Goal: Feedback & Contribution: Submit feedback/report problem

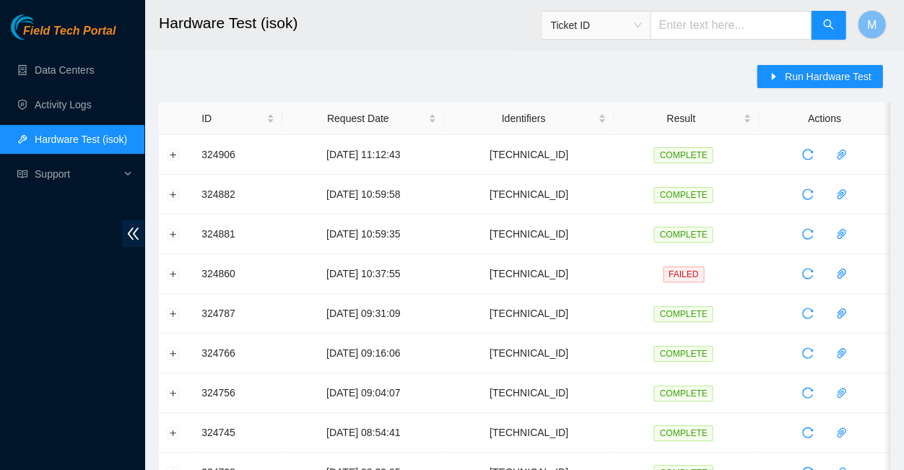
click at [67, 33] on span "Field Tech Portal" at bounding box center [69, 32] width 92 height 14
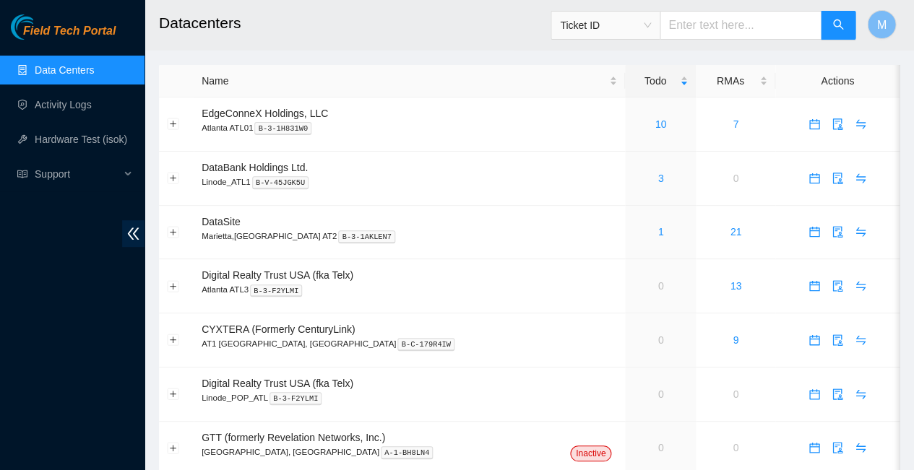
click at [72, 30] on span "Field Tech Portal" at bounding box center [69, 32] width 92 height 14
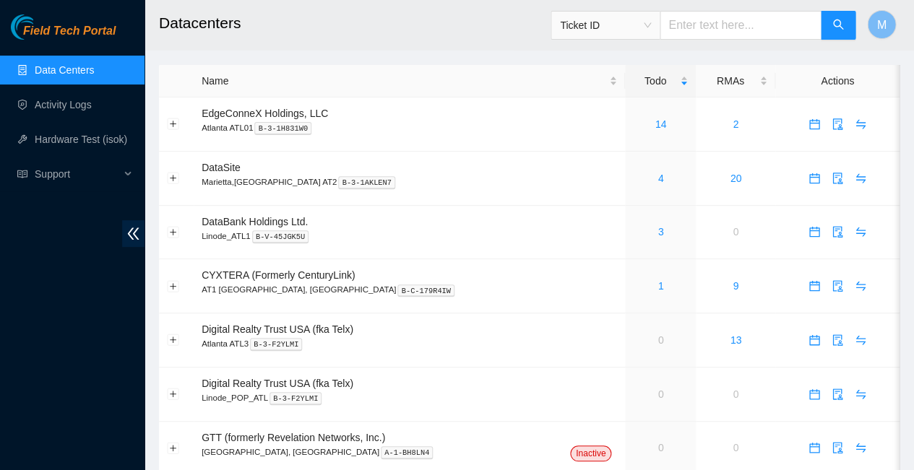
click at [61, 33] on span "Field Tech Portal" at bounding box center [69, 32] width 92 height 14
click at [655, 118] on link "14" at bounding box center [661, 124] width 12 height 12
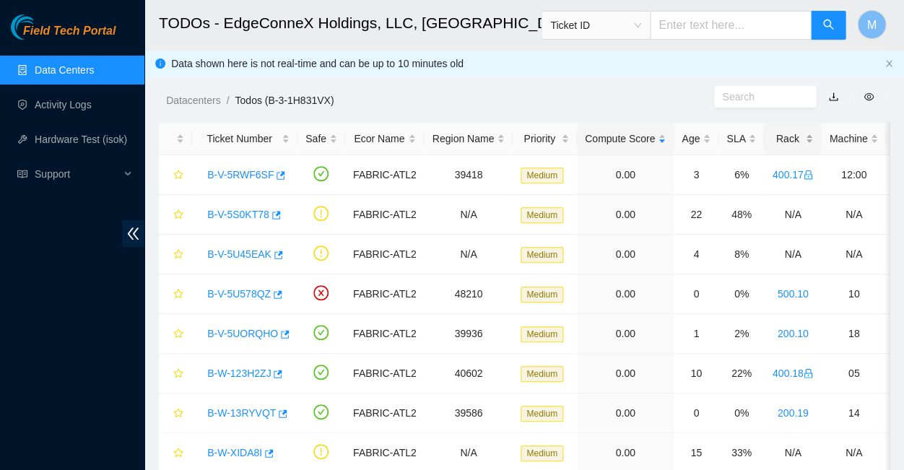
click at [772, 131] on div "Rack" at bounding box center [792, 139] width 41 height 16
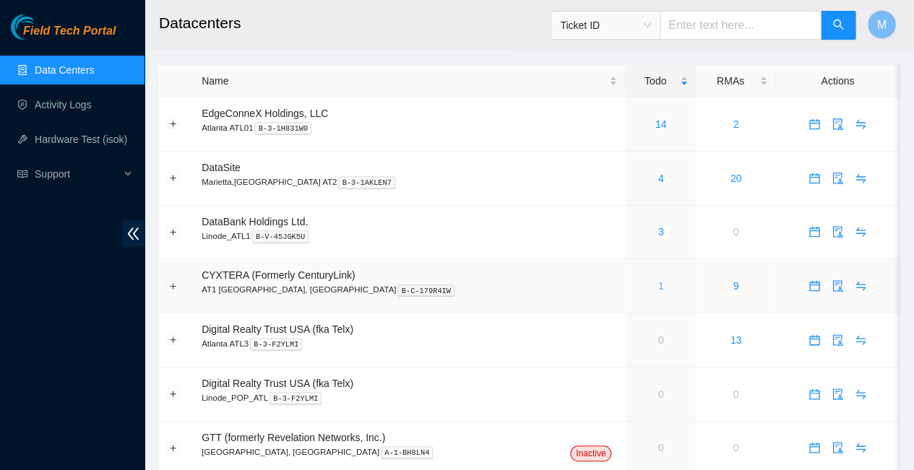
click at [657, 280] on link "1" at bounding box center [660, 286] width 6 height 12
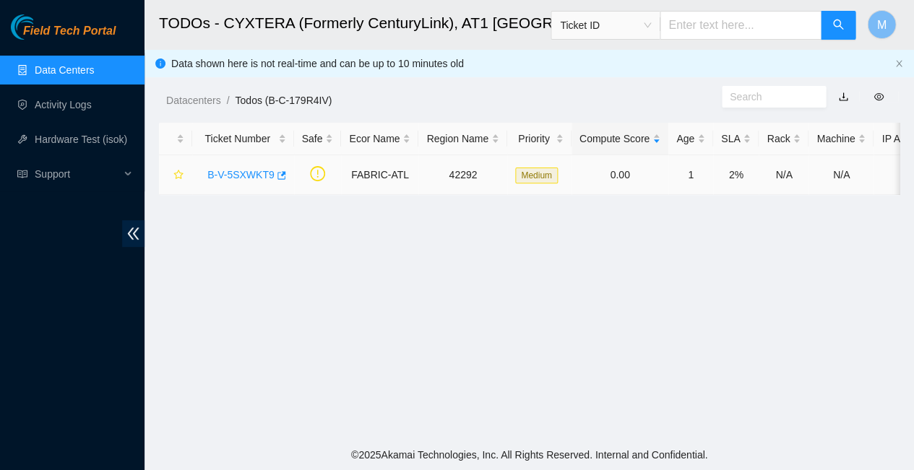
click at [246, 169] on link "B-V-5SXWKT9" at bounding box center [240, 175] width 67 height 12
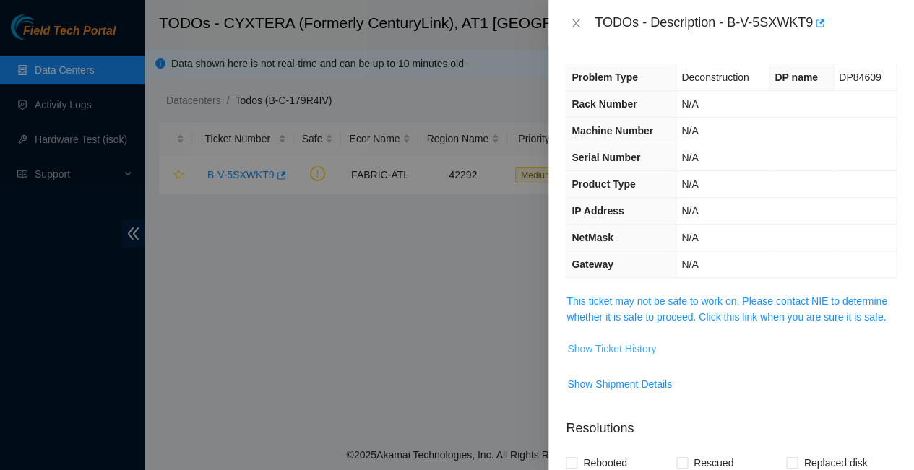
click at [602, 341] on span "Show Ticket History" at bounding box center [611, 349] width 89 height 16
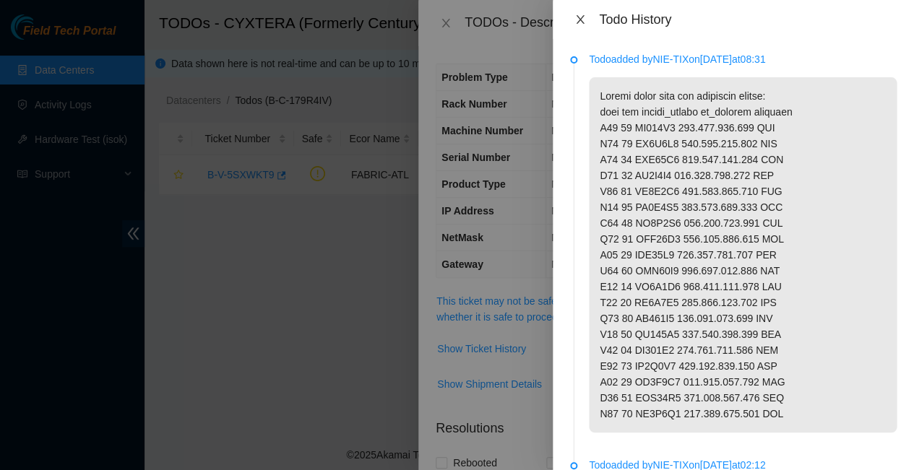
click at [579, 14] on icon "close" at bounding box center [580, 20] width 12 height 12
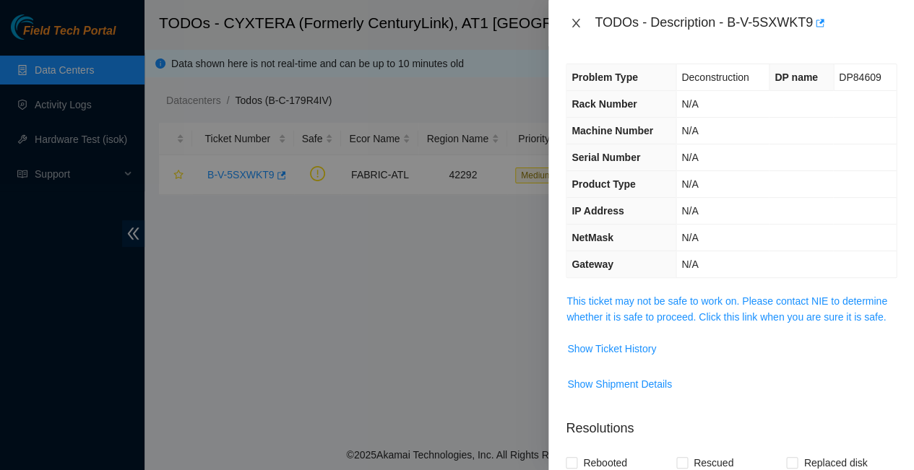
click at [571, 19] on icon "close" at bounding box center [576, 23] width 12 height 12
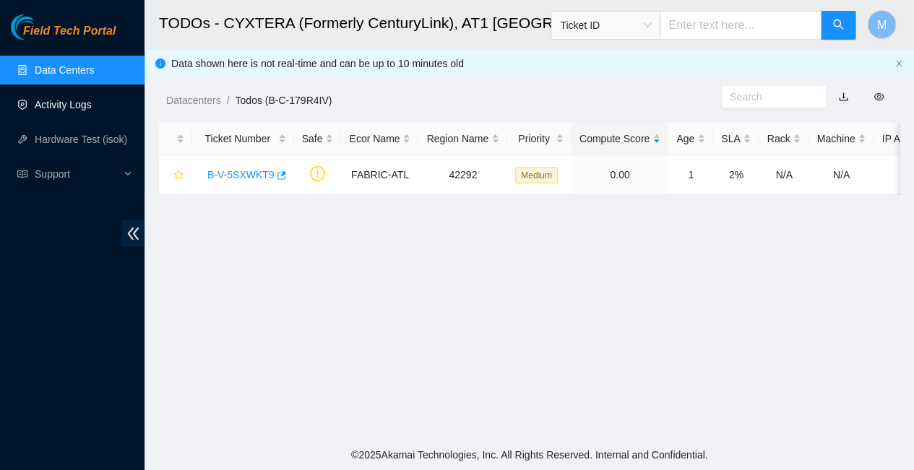
click at [76, 103] on link "Activity Logs" at bounding box center [63, 105] width 57 height 12
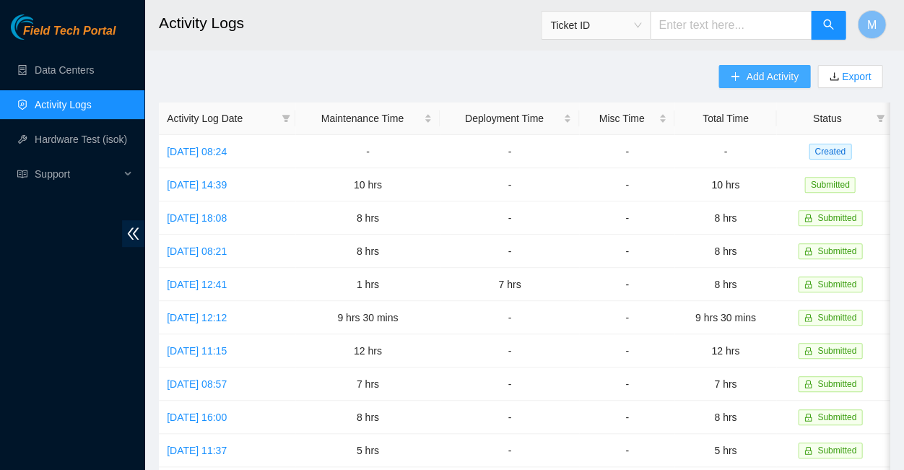
click at [781, 72] on span "Add Activity" at bounding box center [772, 77] width 52 height 16
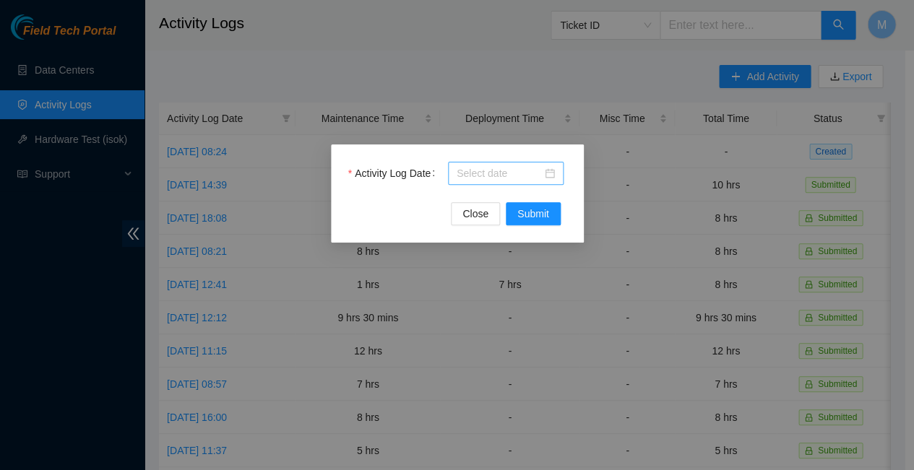
click at [550, 170] on div at bounding box center [505, 173] width 98 height 16
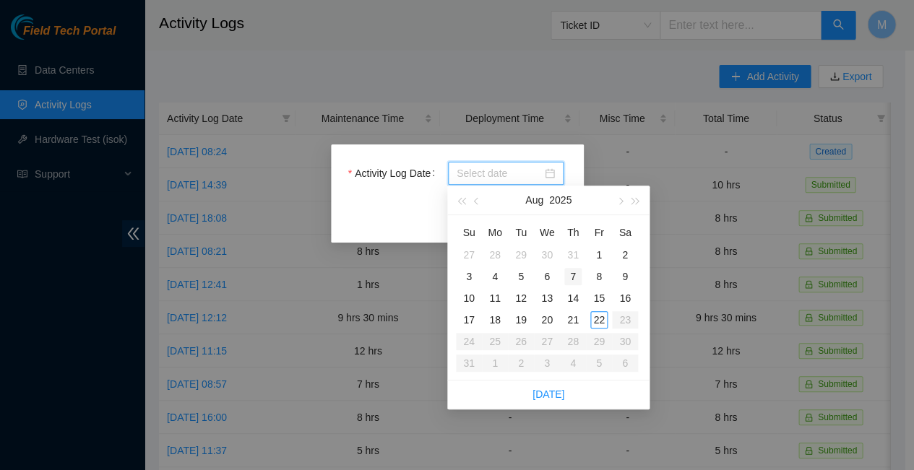
type input "2025-07-31"
type input "2025-08-07"
type input "2025-08-14"
type input "2025-08-21"
click at [573, 312] on div "21" at bounding box center [572, 319] width 17 height 17
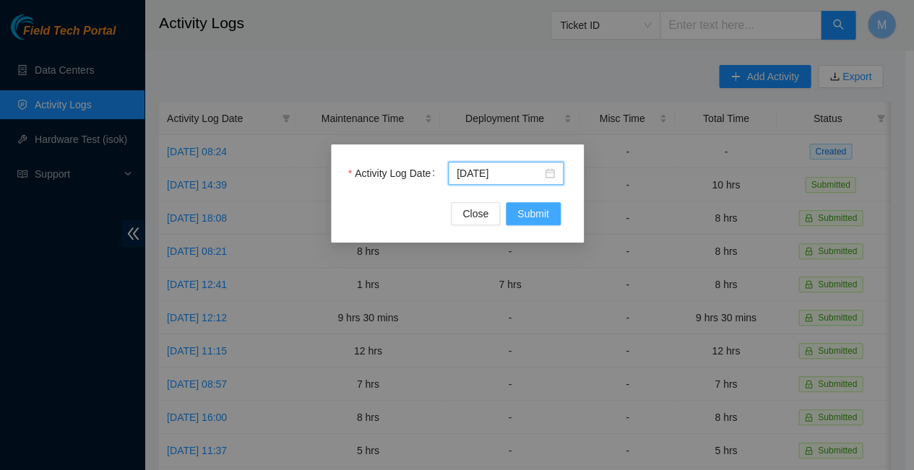
click at [529, 209] on span "Submit" at bounding box center [533, 214] width 32 height 16
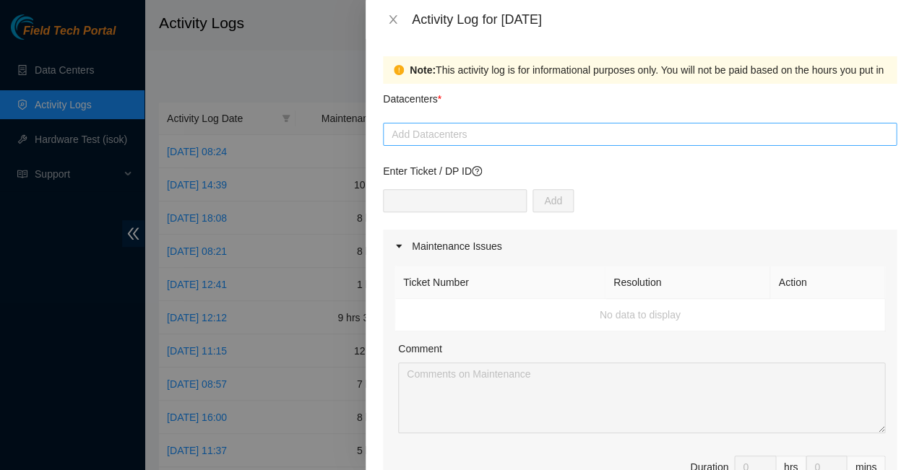
click at [481, 126] on div at bounding box center [639, 134] width 506 height 17
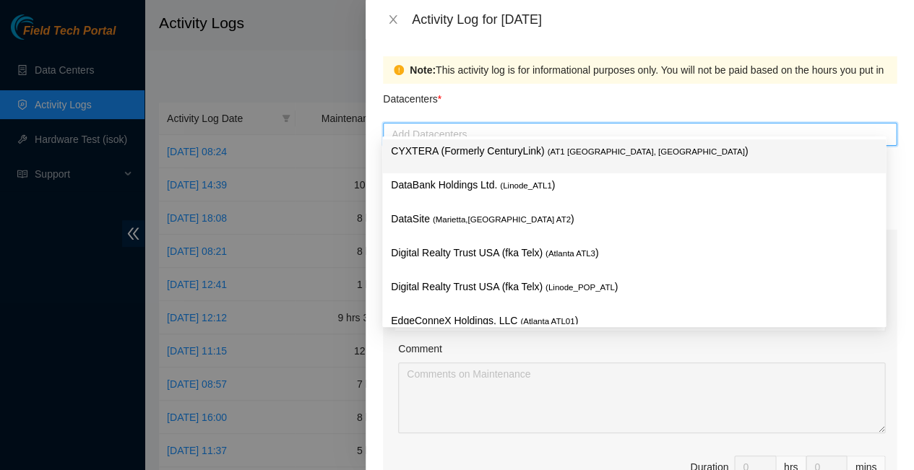
click at [477, 146] on p "CYXTERA (Formerly CenturyLink) ( AT1 Atlanta, GA )" at bounding box center [634, 151] width 486 height 17
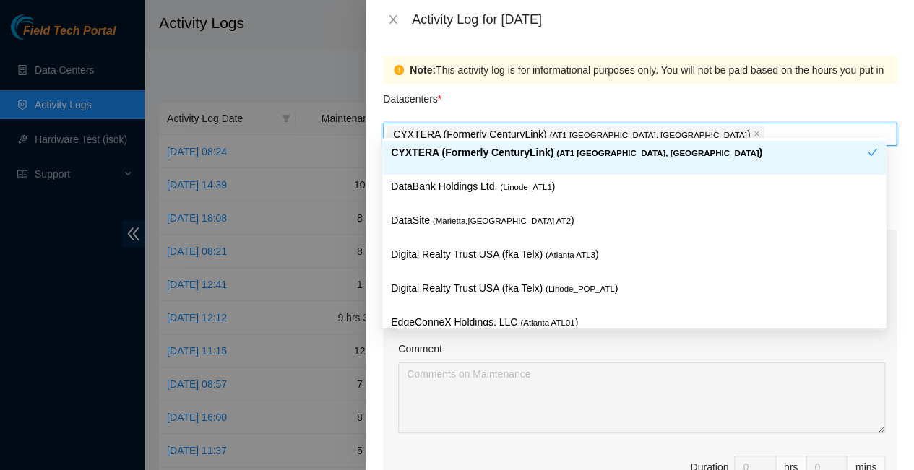
click at [556, 154] on span "( AT1 Atlanta, GA" at bounding box center [657, 153] width 202 height 9
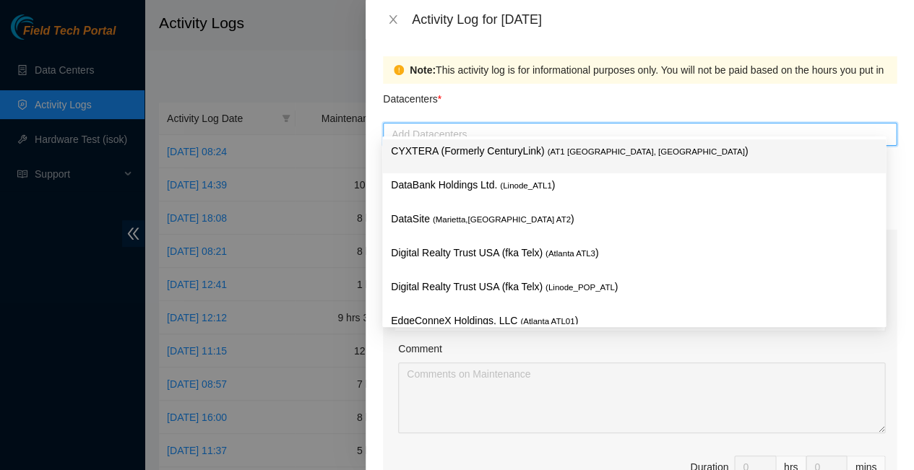
click at [537, 154] on p "CYXTERA (Formerly CenturyLink) ( AT1 Atlanta, GA )" at bounding box center [634, 151] width 486 height 17
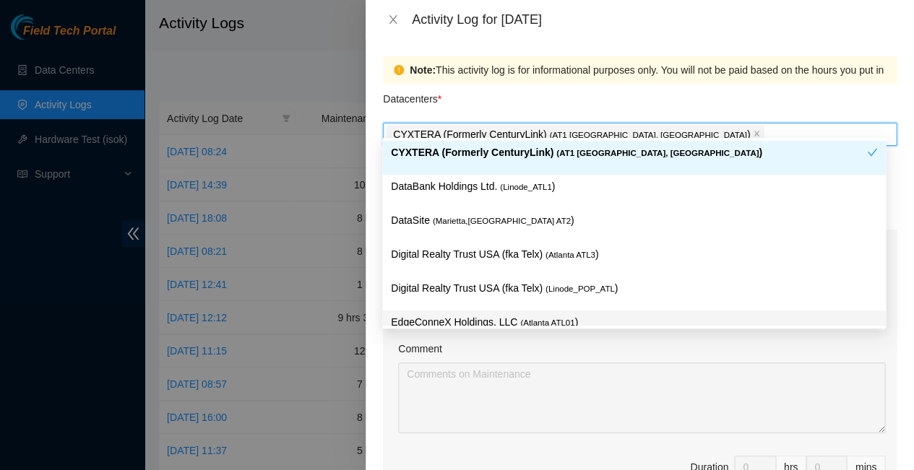
click at [760, 341] on div "Comment" at bounding box center [641, 352] width 487 height 22
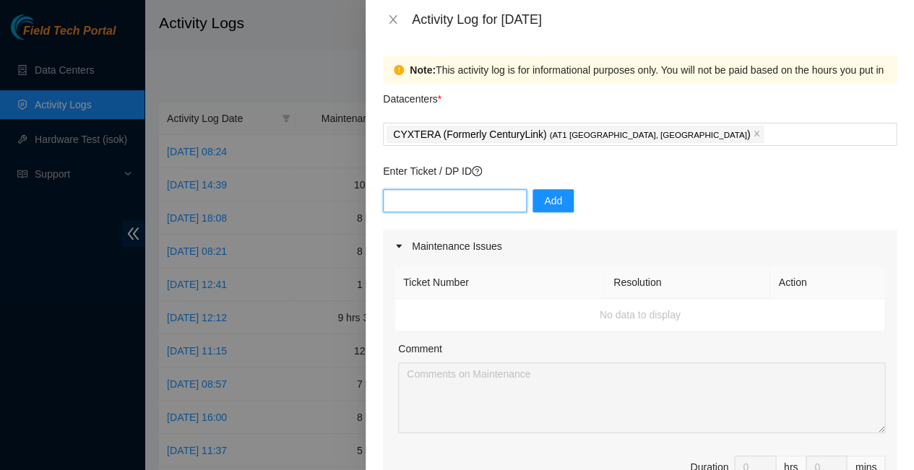
click at [474, 189] on input "text" at bounding box center [455, 200] width 144 height 23
type input "DP83833"
click at [544, 193] on span "Add" at bounding box center [553, 201] width 18 height 16
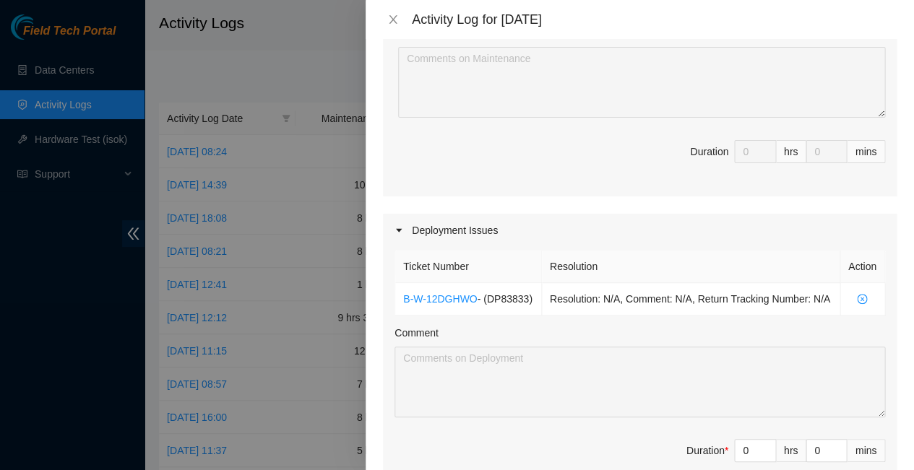
scroll to position [320, 0]
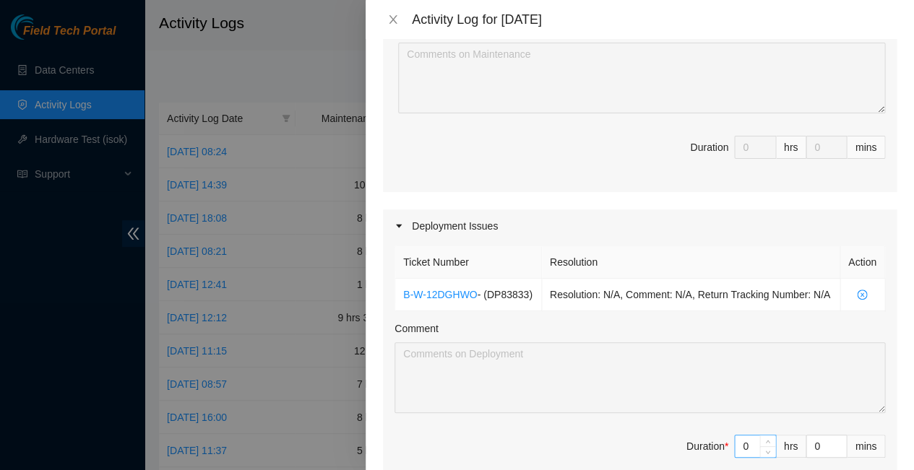
click at [747, 435] on input "0" at bounding box center [754, 446] width 40 height 22
type input "8"
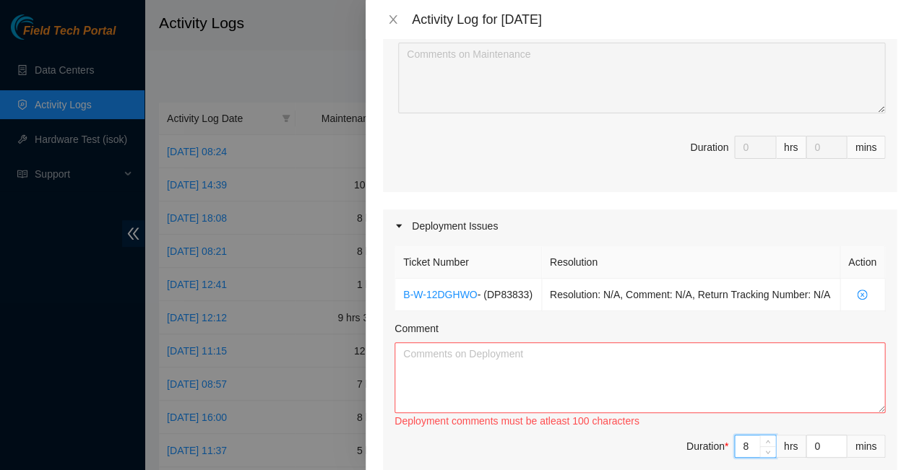
type input "8"
click at [500, 342] on textarea "Comment" at bounding box center [639, 377] width 490 height 71
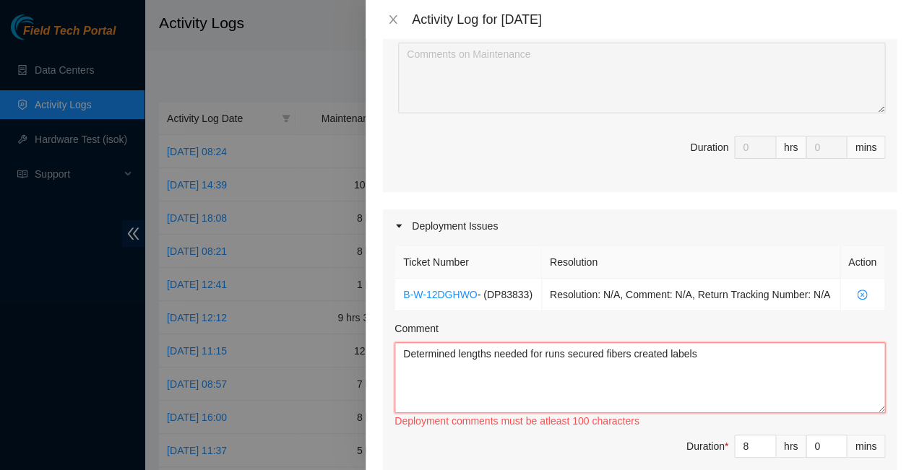
click at [399, 342] on textarea "Determined lengths needed for runs secured fibers created labels" at bounding box center [639, 377] width 490 height 71
click at [475, 342] on textarea "Began Determined lengths needed for runs secured fibers created labels" at bounding box center [639, 377] width 490 height 71
click at [711, 342] on textarea "Began Determining lengths needed for runs secured fibers created labels" at bounding box center [639, 377] width 490 height 71
click at [575, 342] on textarea "Began Determining lengths needed for runs secured fibers created labels" at bounding box center [639, 377] width 490 height 71
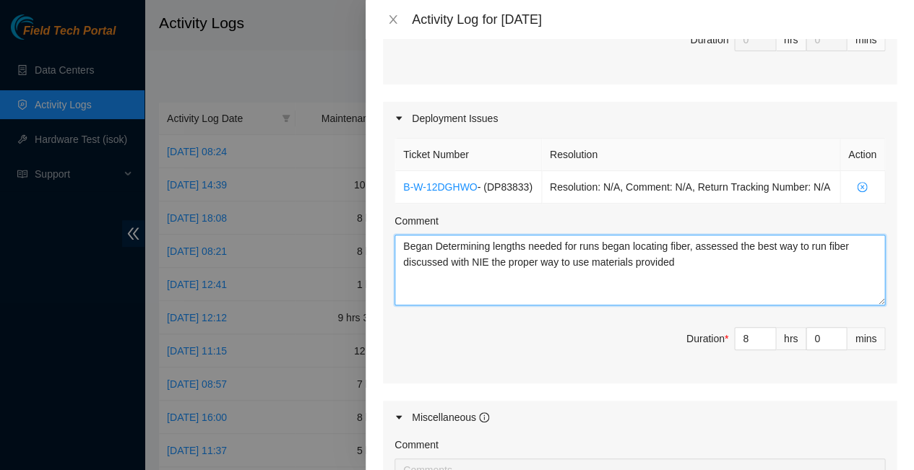
scroll to position [428, 0]
type textarea "Began Determining lengths needed for runs began locating fiber, assessed the be…"
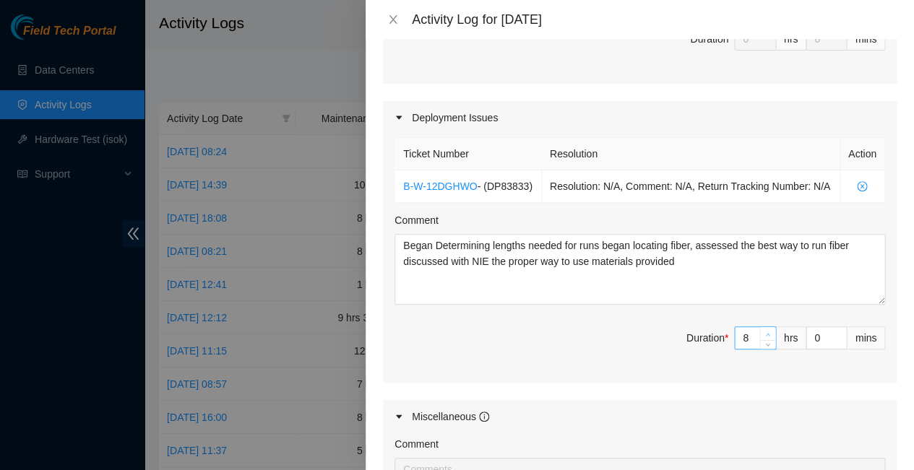
type input "9"
click at [765, 332] on icon "up" at bounding box center [767, 334] width 5 height 5
type input "10"
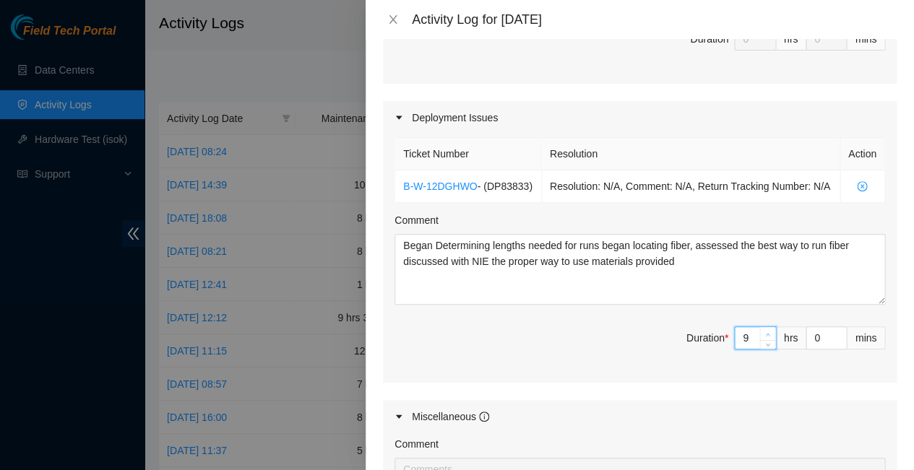
click at [765, 332] on icon "up" at bounding box center [767, 334] width 5 height 5
click at [750, 313] on div "Ticket Number Resolution Action B-W-12DGHWO - ( DP83833 ) Resolution: N/A, Comm…" at bounding box center [639, 258] width 513 height 249
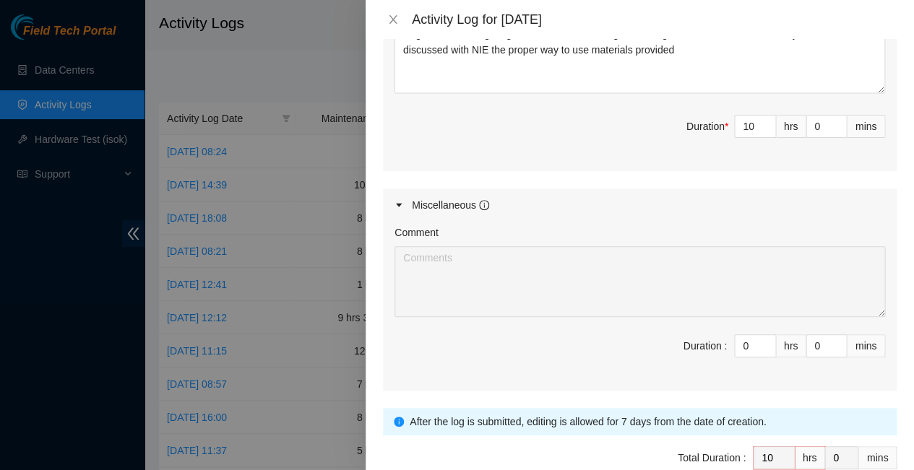
scroll to position [640, 0]
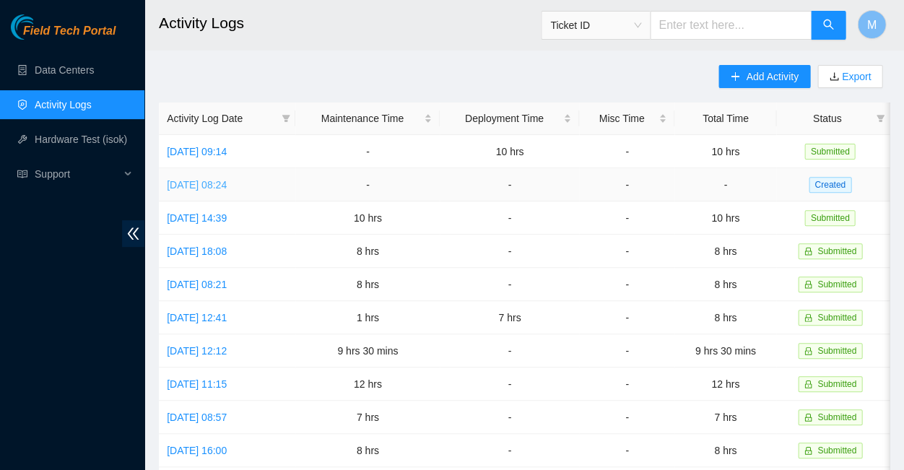
click at [227, 179] on link "[DATE] 08:24" at bounding box center [197, 185] width 60 height 12
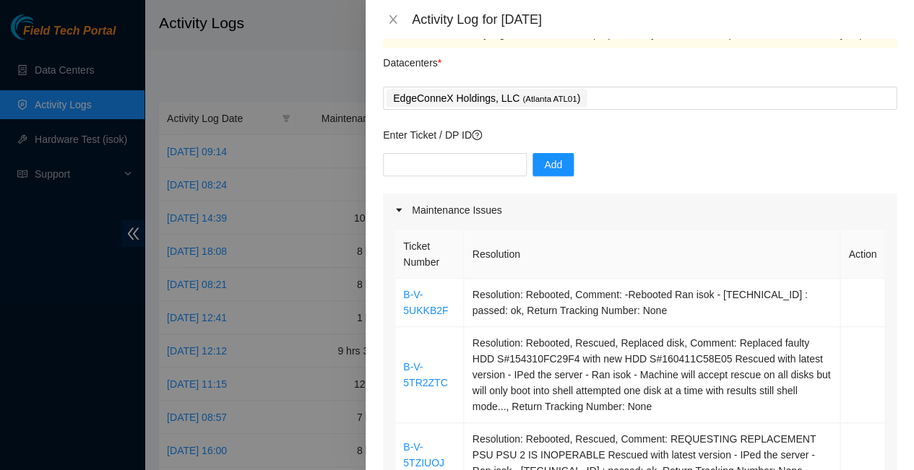
scroll to position [40, 0]
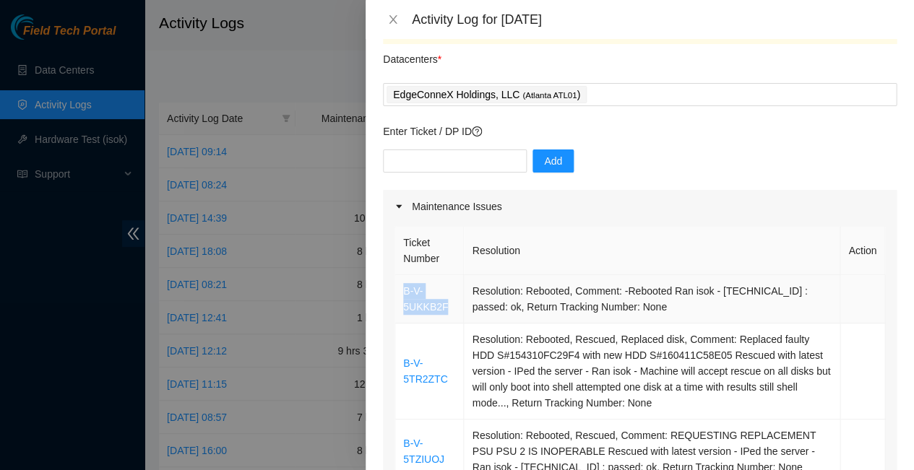
drag, startPoint x: 443, startPoint y: 279, endPoint x: 401, endPoint y: 269, distance: 43.3
click at [401, 275] on td "B-V-5UKKB2F" at bounding box center [429, 299] width 69 height 48
copy link "B-V-5UKKB2F"
click at [430, 149] on input "text" at bounding box center [455, 160] width 144 height 23
paste input "B-V-5UKKB2F"
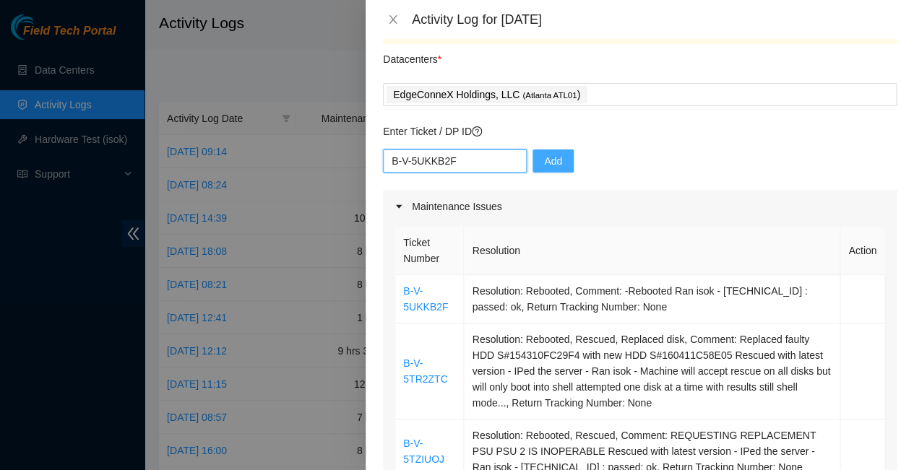
type input "B-V-5UKKB2F"
click at [544, 153] on span "Add" at bounding box center [553, 161] width 18 height 16
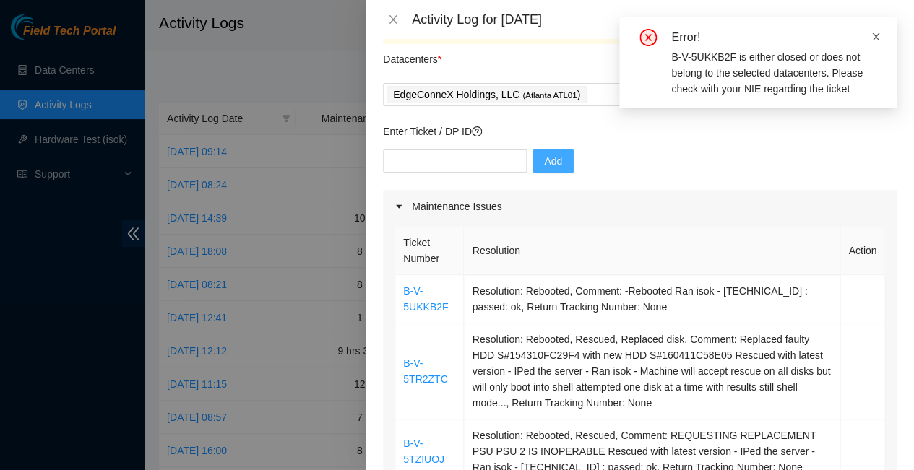
click at [872, 32] on icon "close" at bounding box center [875, 37] width 10 height 10
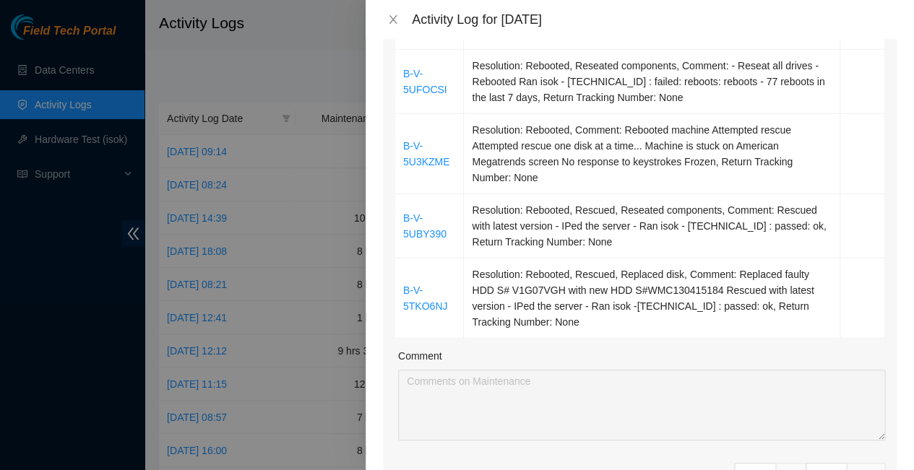
scroll to position [909, 0]
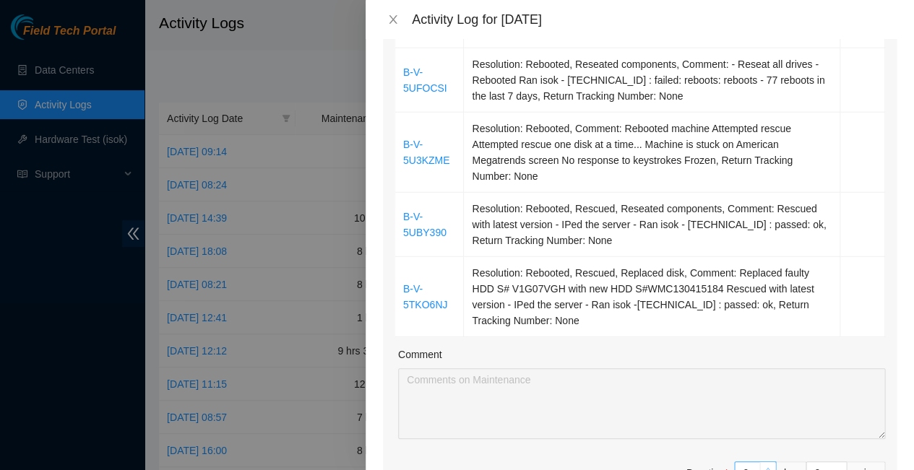
type input "1"
click at [765, 467] on icon "up" at bounding box center [767, 469] width 5 height 5
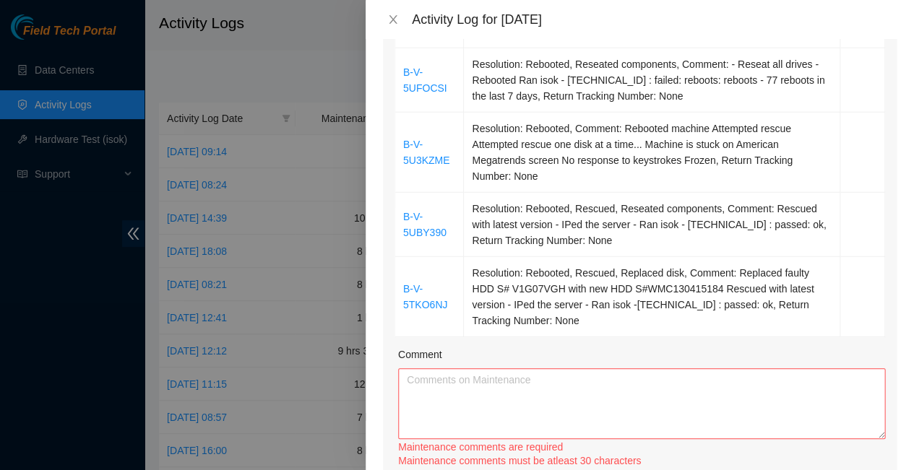
type input "2"
type input "3"
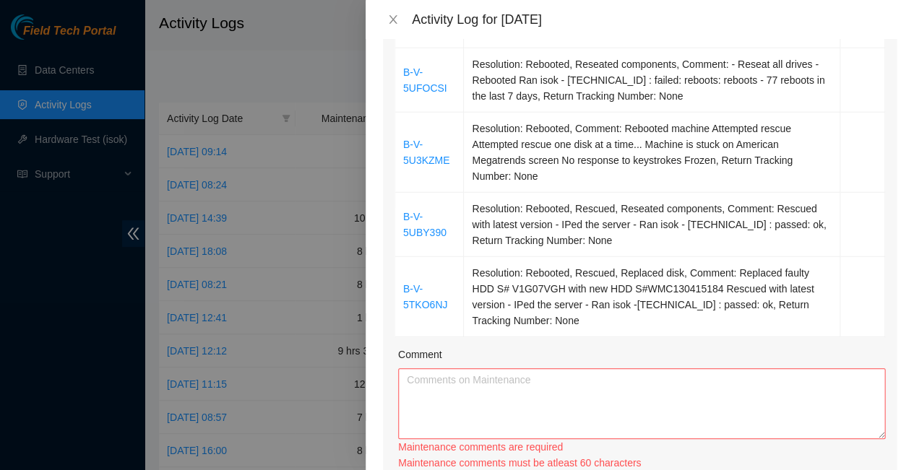
type input "3"
type input "4"
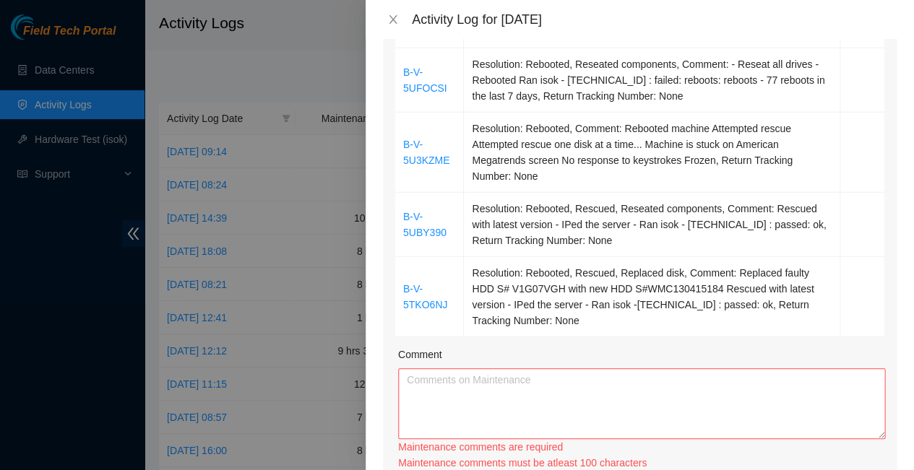
type input "5"
type input "6"
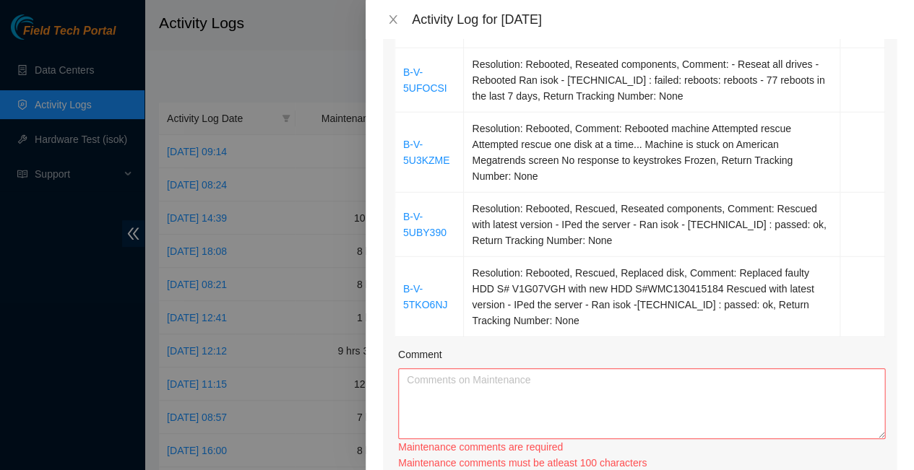
type input "7"
type input "8"
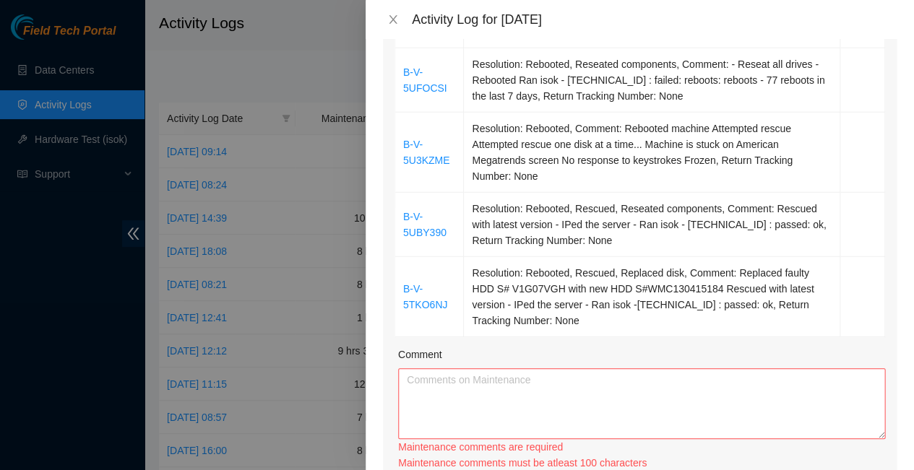
type input "8"
click at [765, 455] on div "Maintenance comments must be atleast 100 characters" at bounding box center [641, 463] width 487 height 16
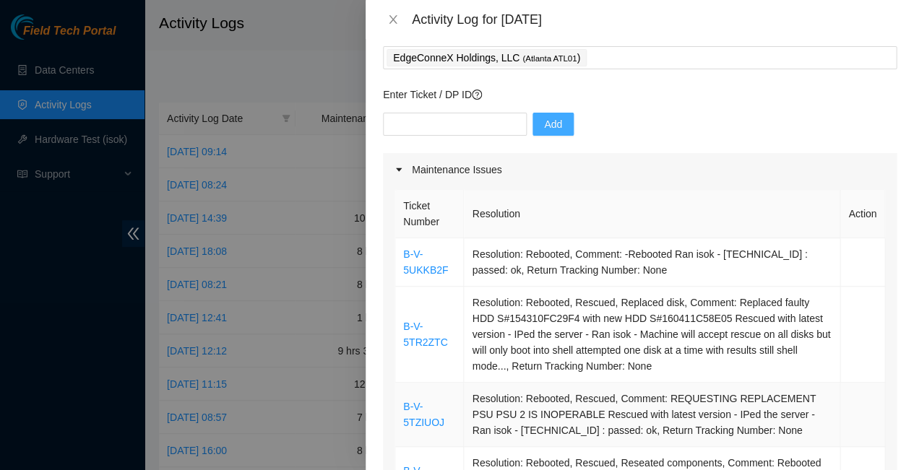
scroll to position [61, 0]
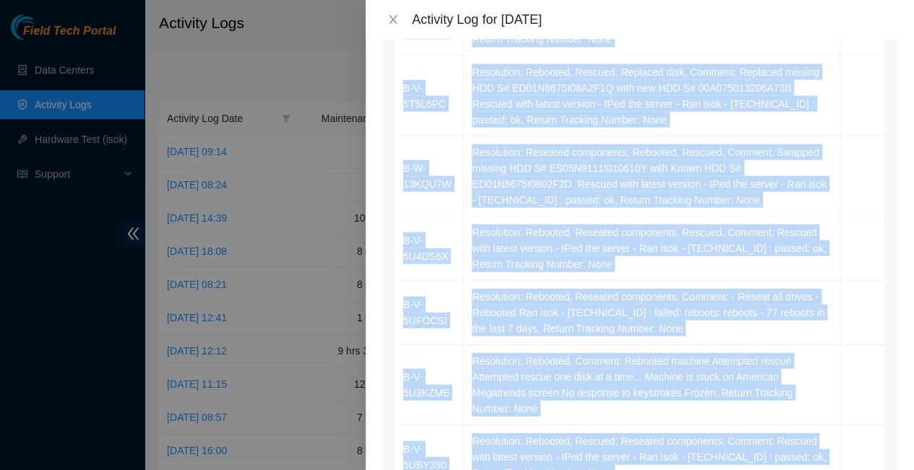
drag, startPoint x: 399, startPoint y: 246, endPoint x: 517, endPoint y: 355, distance: 161.0
click at [517, 355] on tbody "B-V-5UKKB2F Resolution: Rebooted, Comment: -Rebooted Ran isok - 23.59.89.83 : p…" at bounding box center [640, 103] width 490 height 931
copy tbody "B-V-5UKKB2F Resolution: Rebooted, Comment: -Rebooted Ran isok - 23.59.89.83 : p…"
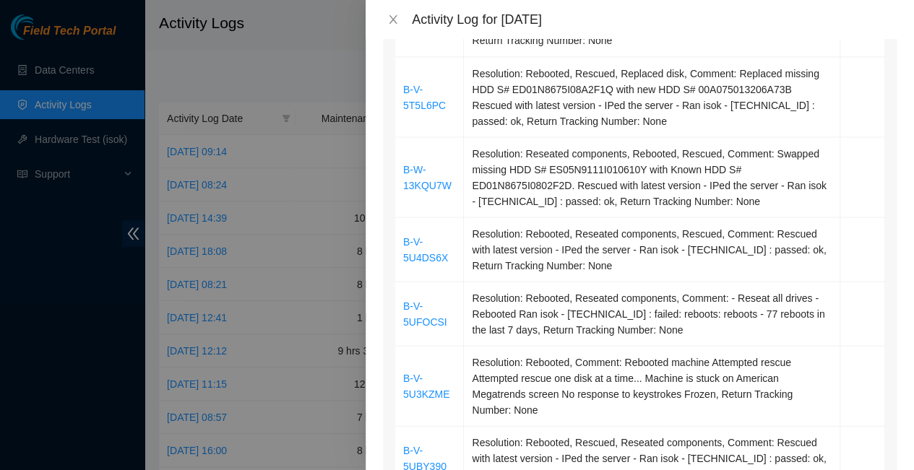
paste textarea "B-V-5UKKB2F Resolution: Rebooted, Comment: -Rebooted Ran isok - 23.59.89.83 : p…"
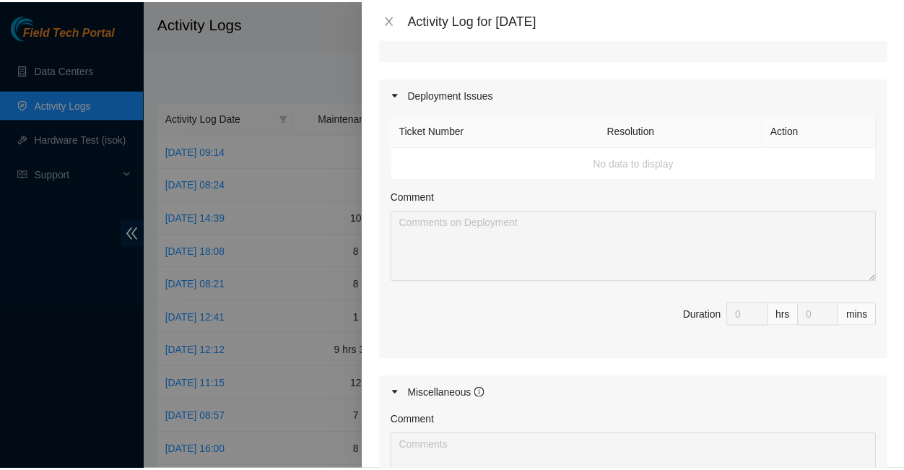
scroll to position [1365, 0]
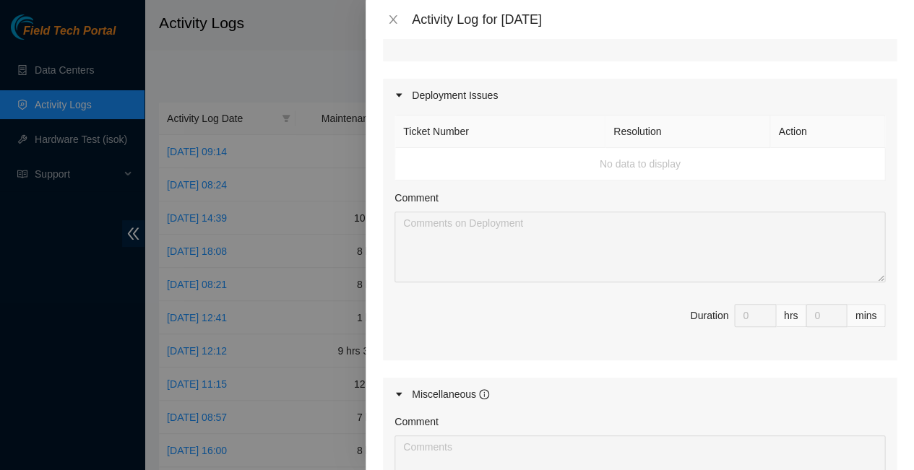
type textarea "B-V-5UKKB2F Resolution: Rebooted, Comment: -Rebooted Ran isok - 23.59.89.83 : p…"
